Goal: Task Accomplishment & Management: Use online tool/utility

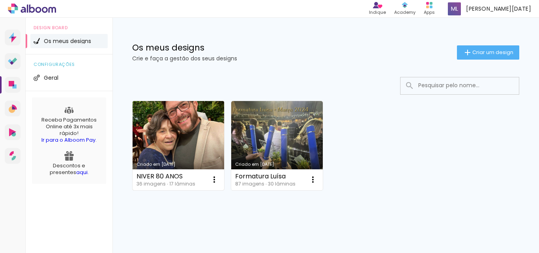
click at [167, 140] on link "Criado em [DATE]" at bounding box center [179, 145] width 92 height 89
